Goal: Use online tool/utility: Utilize a website feature to perform a specific function

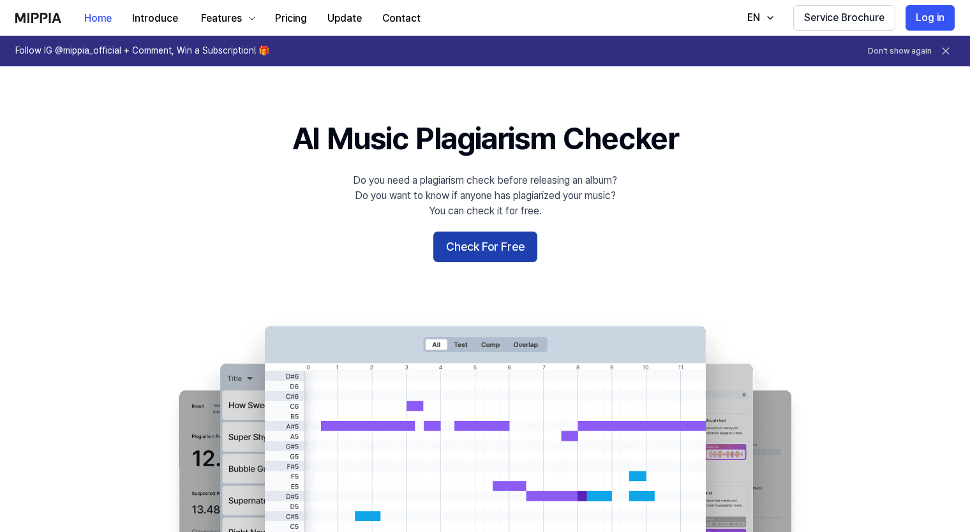
click at [507, 251] on button "Check For Free" at bounding box center [485, 247] width 104 height 31
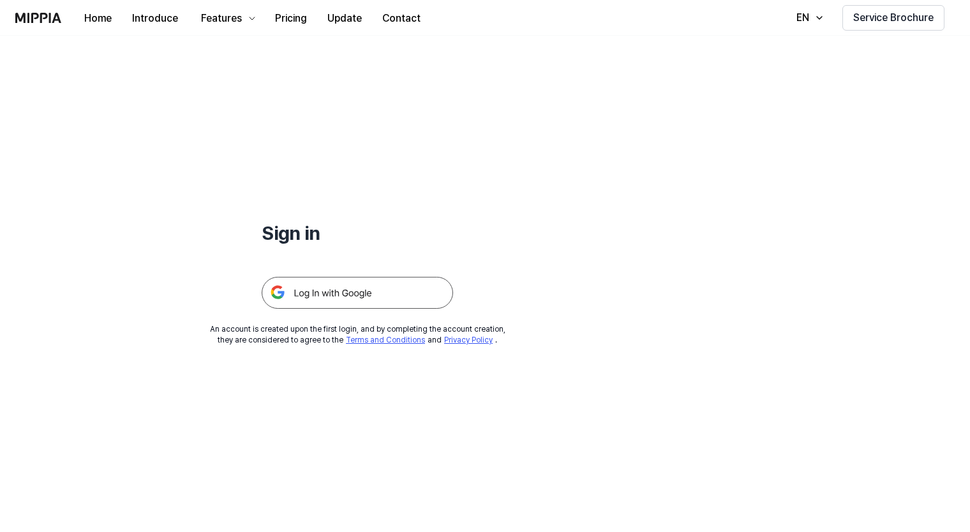
click at [421, 289] on img at bounding box center [357, 293] width 191 height 32
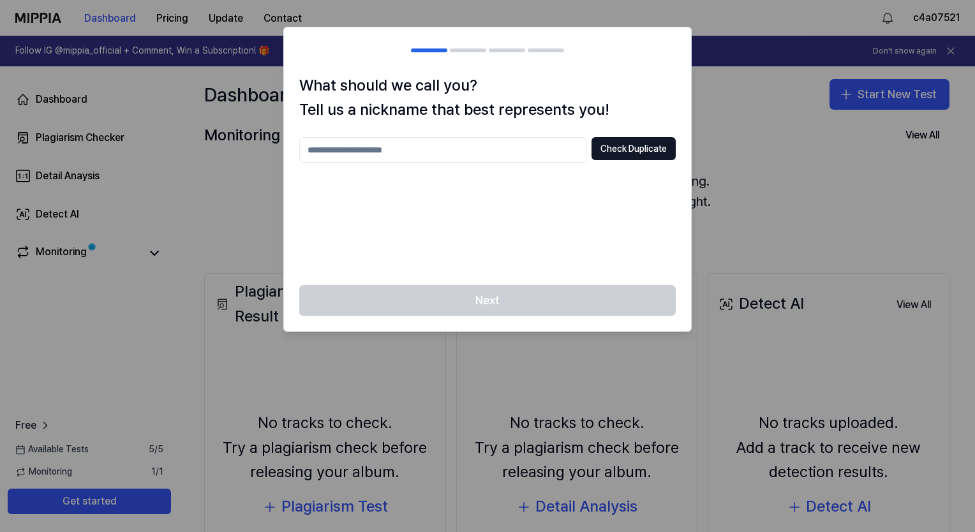
click at [435, 149] on input "text" at bounding box center [442, 150] width 287 height 26
type input "**********"
click at [626, 154] on button "Check Duplicate" at bounding box center [634, 148] width 84 height 23
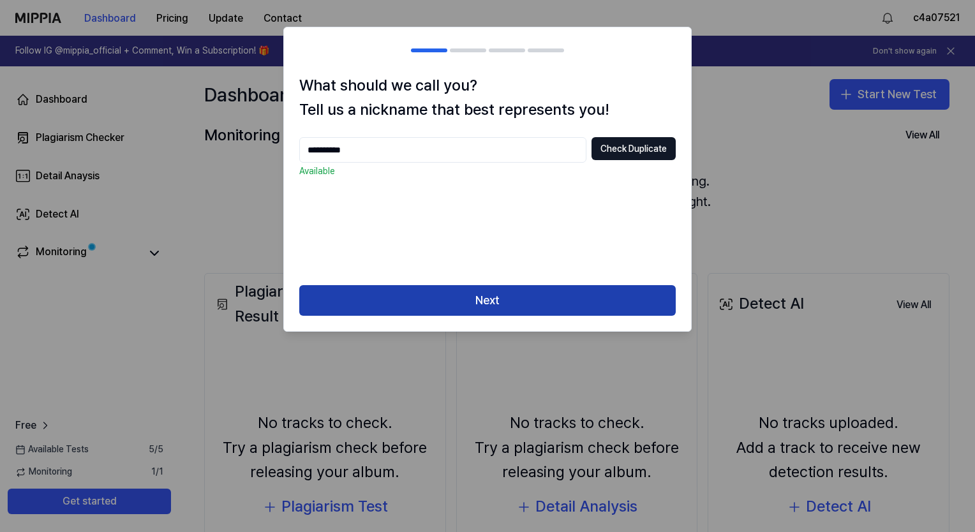
click at [532, 303] on button "Next" at bounding box center [487, 300] width 377 height 31
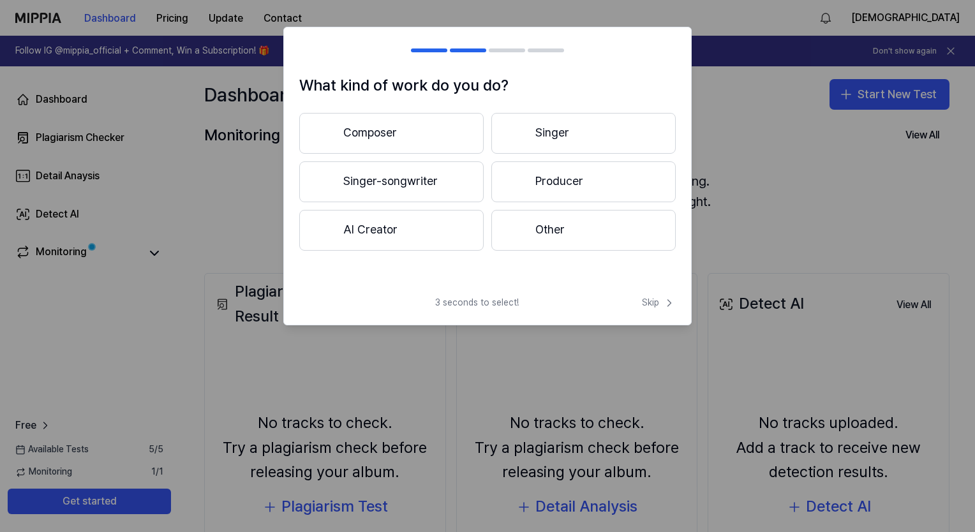
click at [388, 137] on button "Composer" at bounding box center [391, 133] width 184 height 41
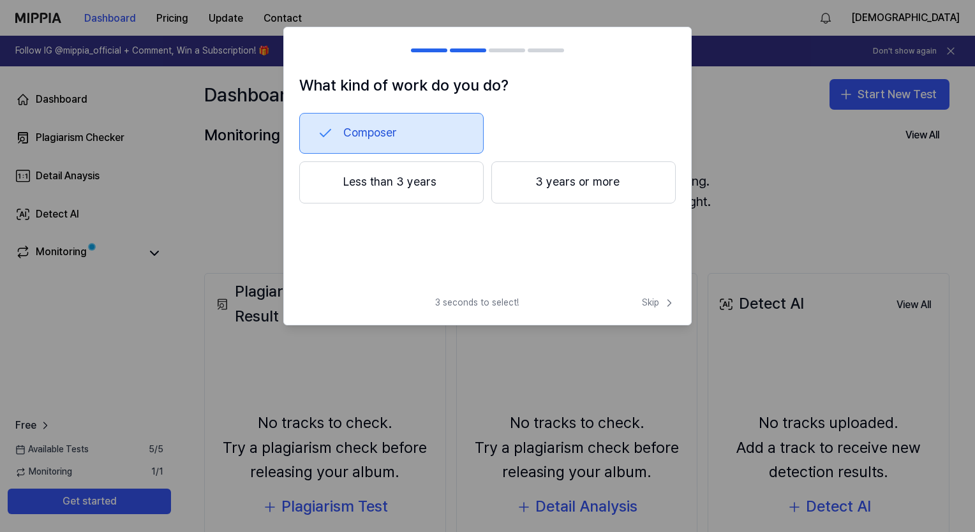
click at [393, 183] on button "Less than 3 years" at bounding box center [391, 182] width 184 height 42
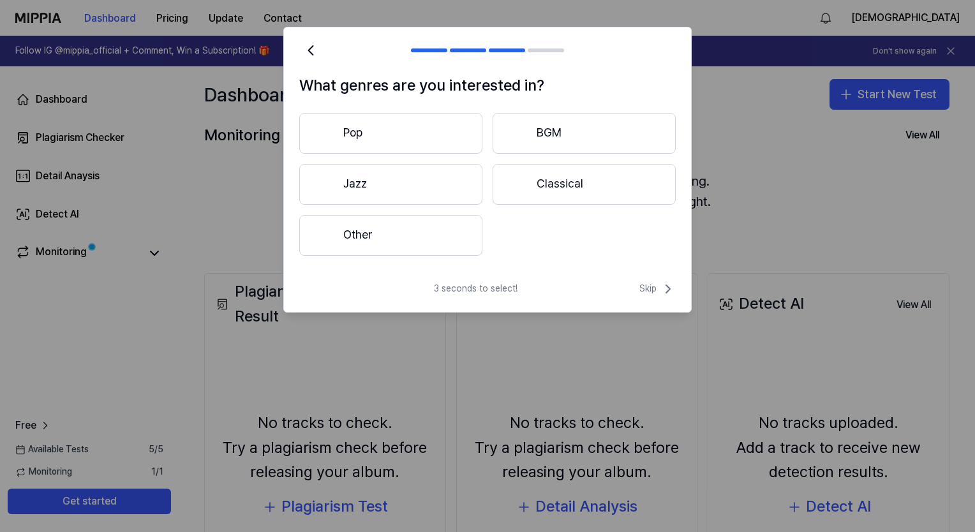
click at [425, 246] on button "Other" at bounding box center [390, 235] width 183 height 41
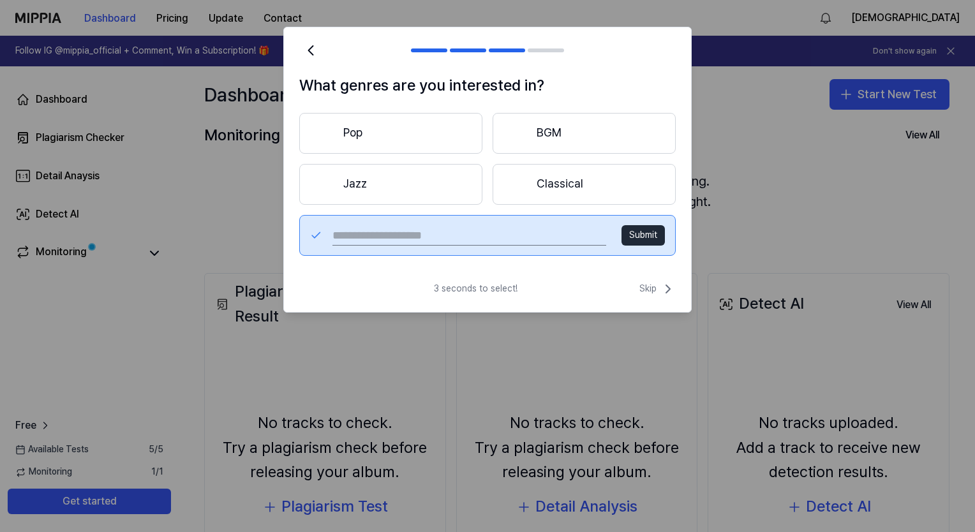
click at [409, 234] on input "text" at bounding box center [470, 235] width 274 height 20
type input "**********"
click at [634, 234] on button "Submit" at bounding box center [643, 235] width 43 height 20
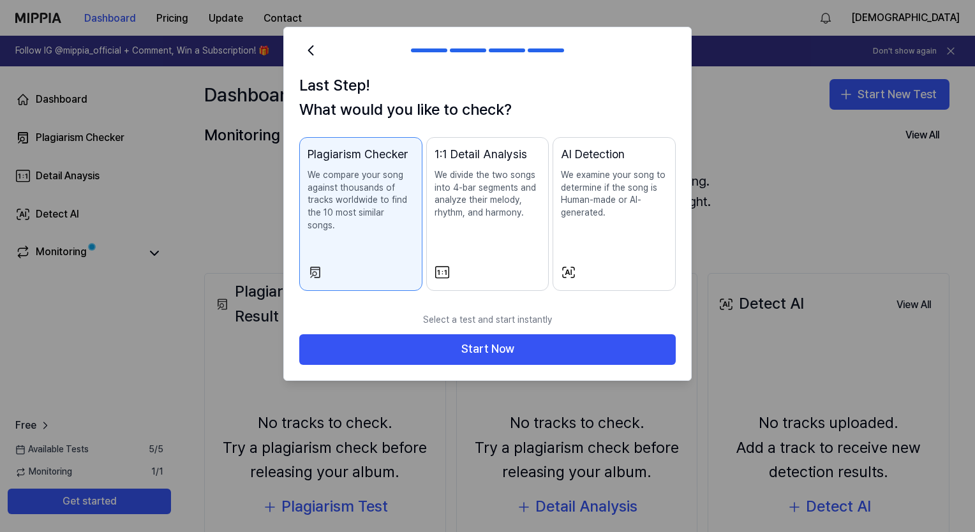
click at [342, 236] on div "Plagiarism Checker We compare your song against thousands of tracks worldwide t…" at bounding box center [361, 202] width 107 height 112
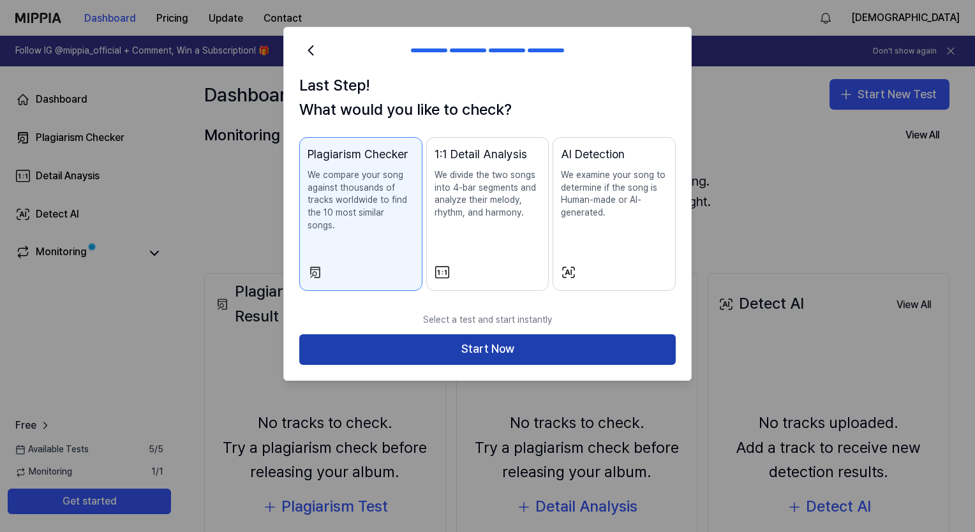
click at [444, 339] on button "Start Now" at bounding box center [487, 349] width 377 height 31
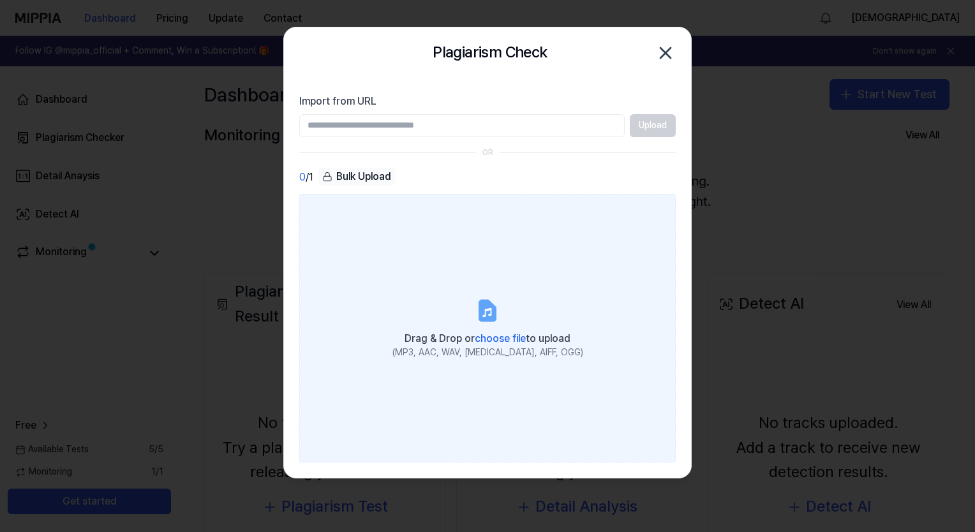
click at [358, 201] on label "Drag & Drop or choose file to upload (MP3, AAC, WAV, FLAC, AIFF, OGG)" at bounding box center [487, 328] width 377 height 268
click at [0, 0] on input "Drag & Drop or choose file to upload (MP3, AAC, WAV, FLAC, AIFF, OGG)" at bounding box center [0, 0] width 0 height 0
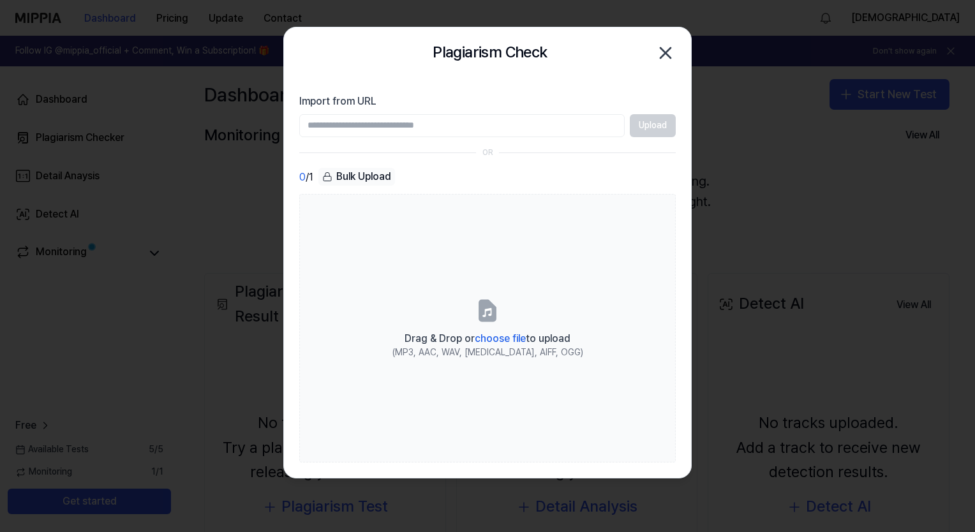
click at [665, 54] on icon "button" at bounding box center [666, 53] width 20 height 20
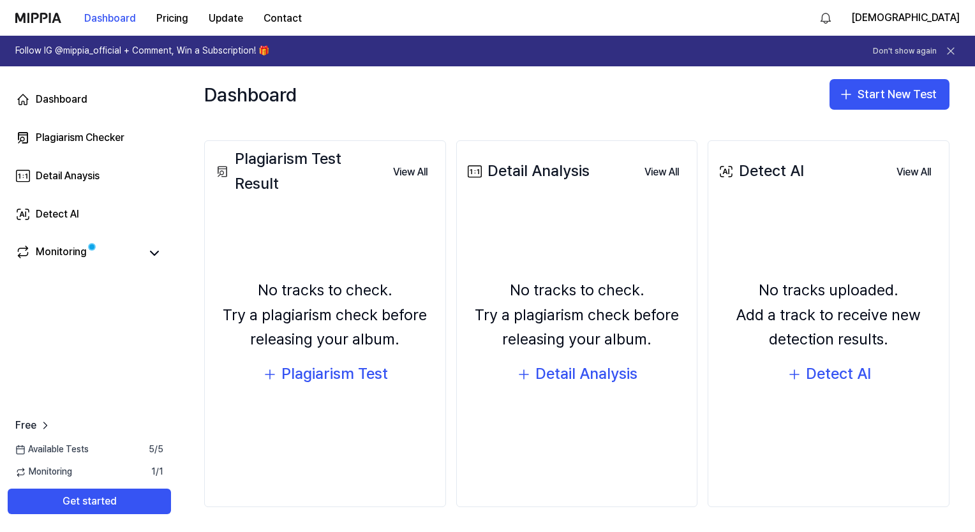
scroll to position [69, 0]
